Goal: Task Accomplishment & Management: Contribute content

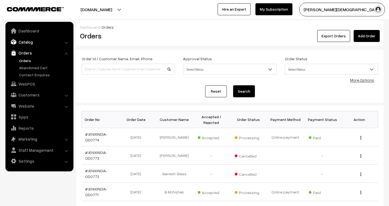
click at [25, 42] on link "Catalog" at bounding box center [39, 42] width 65 height 10
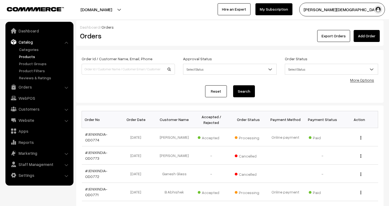
click at [21, 55] on link "Products" at bounding box center [45, 57] width 54 height 6
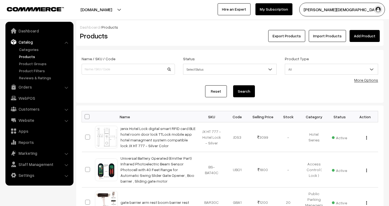
click at [367, 34] on link "Add Product" at bounding box center [365, 36] width 30 height 12
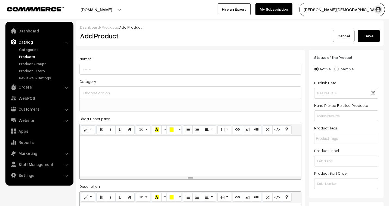
select select
type input "4G Tripple Lens Camera OKAM"
click at [117, 94] on input at bounding box center [190, 93] width 217 height 8
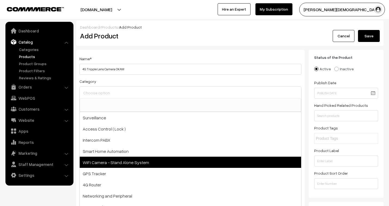
click at [136, 161] on span "WiFi Camera - Stand Alone System" at bounding box center [191, 162] width 222 height 11
select select "5"
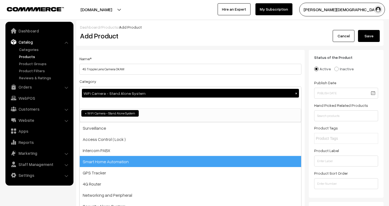
scroll to position [4, 0]
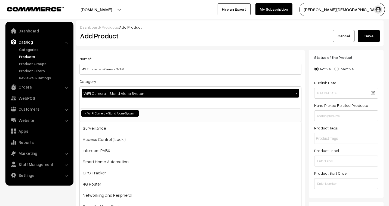
click at [179, 55] on div "Name * 4G Tripple Lens Camera OKAM Category WiFi Camera - Stand Alone System × …" at bounding box center [190, 171] width 229 height 243
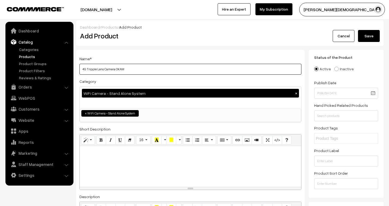
click at [140, 70] on input "4G Tripple Lens Camera OKAM" at bounding box center [191, 69] width 222 height 11
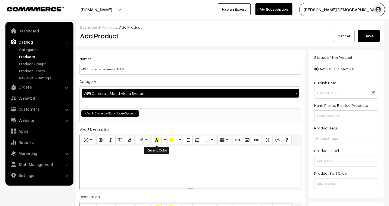
click at [126, 161] on div at bounding box center [191, 166] width 222 height 41
click at [103, 158] on div at bounding box center [191, 166] width 222 height 41
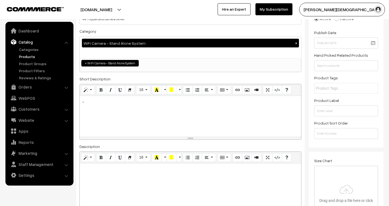
scroll to position [91, 0]
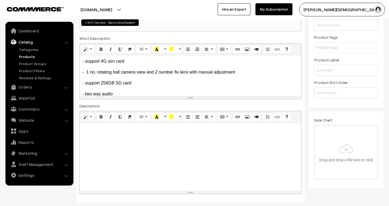
click at [108, 143] on div at bounding box center [191, 157] width 222 height 68
